Goal: Navigation & Orientation: Find specific page/section

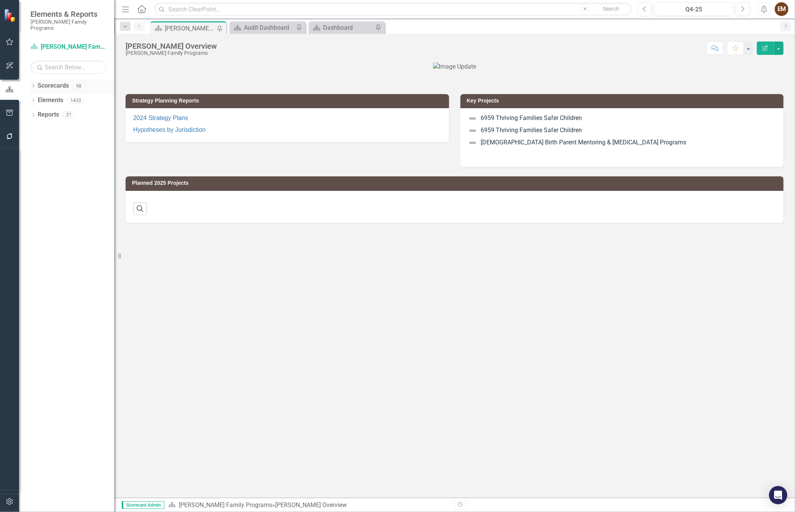
click at [34, 85] on icon "Dropdown" at bounding box center [32, 87] width 5 height 4
click at [38, 98] on icon "Dropdown" at bounding box center [37, 100] width 6 height 5
click at [48, 126] on div "Dropdown" at bounding box center [46, 129] width 8 height 6
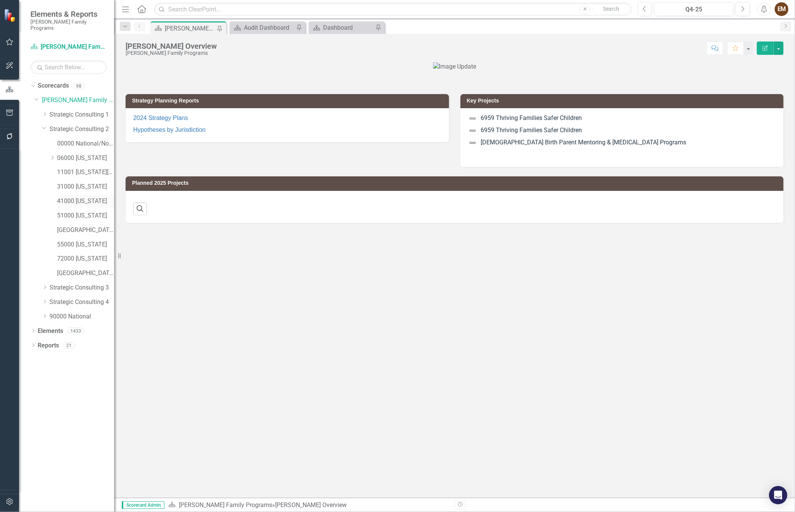
click at [85, 197] on link "41000 [US_STATE]" at bounding box center [85, 201] width 57 height 9
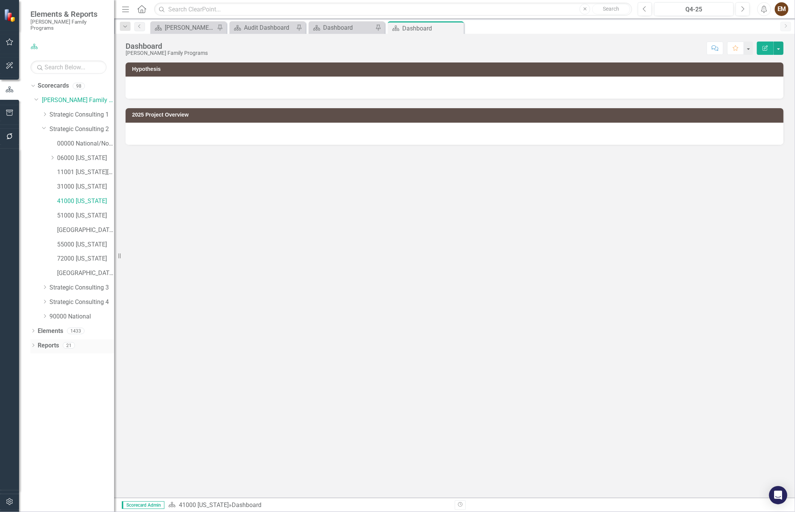
click at [33, 344] on icon "Dropdown" at bounding box center [32, 346] width 5 height 4
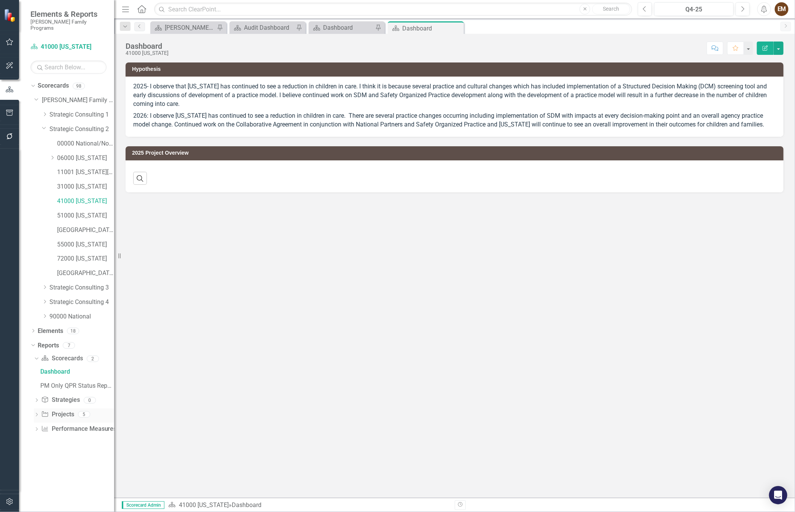
click at [35, 413] on icon "Dropdown" at bounding box center [36, 415] width 5 height 4
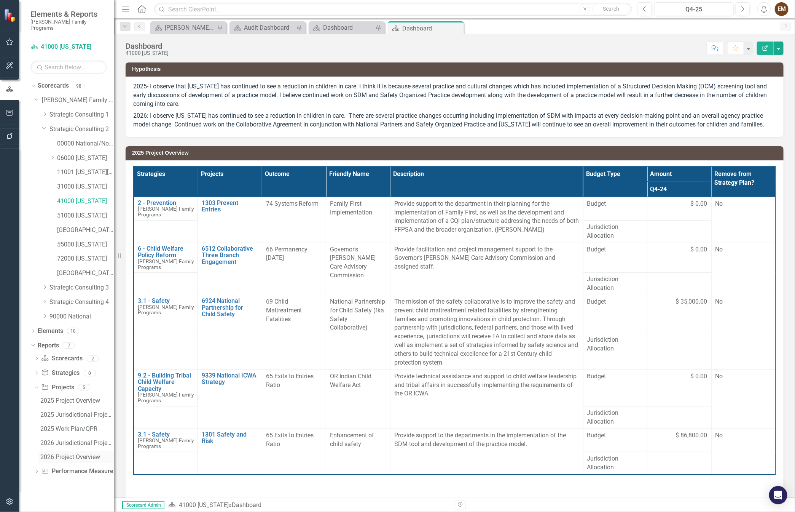
click at [73, 453] on div "2026 Project Overview" at bounding box center [77, 456] width 74 height 7
